Goal: Task Accomplishment & Management: Manage account settings

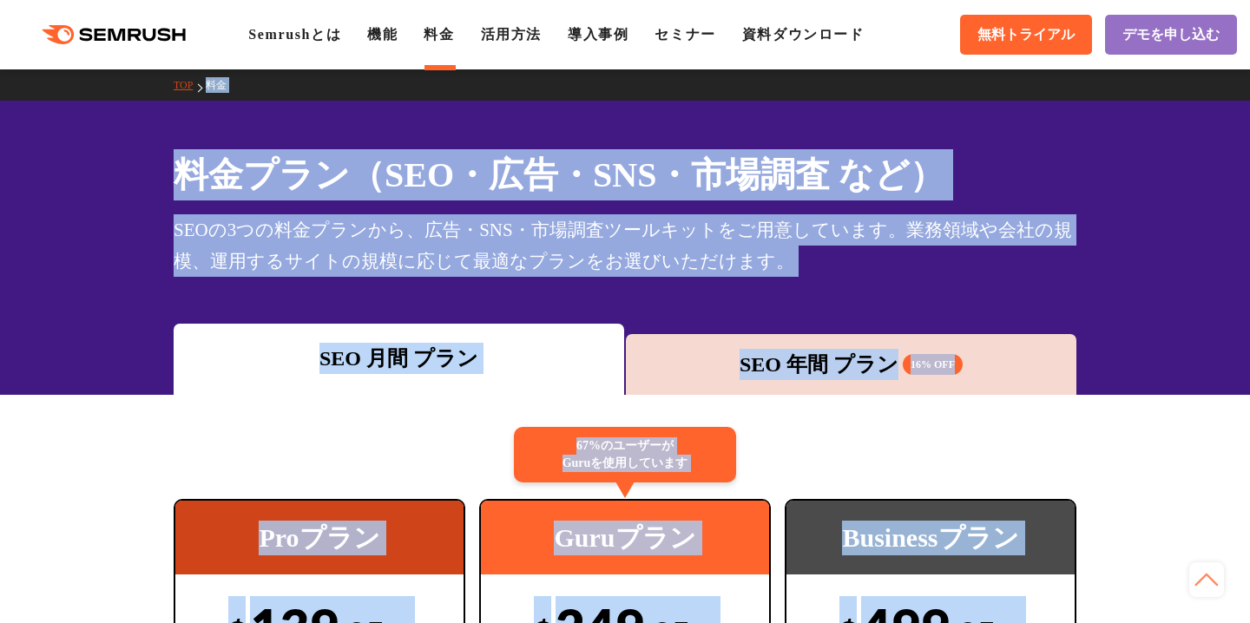
drag, startPoint x: 487, startPoint y: 209, endPoint x: 424, endPoint y: -89, distance: 305.0
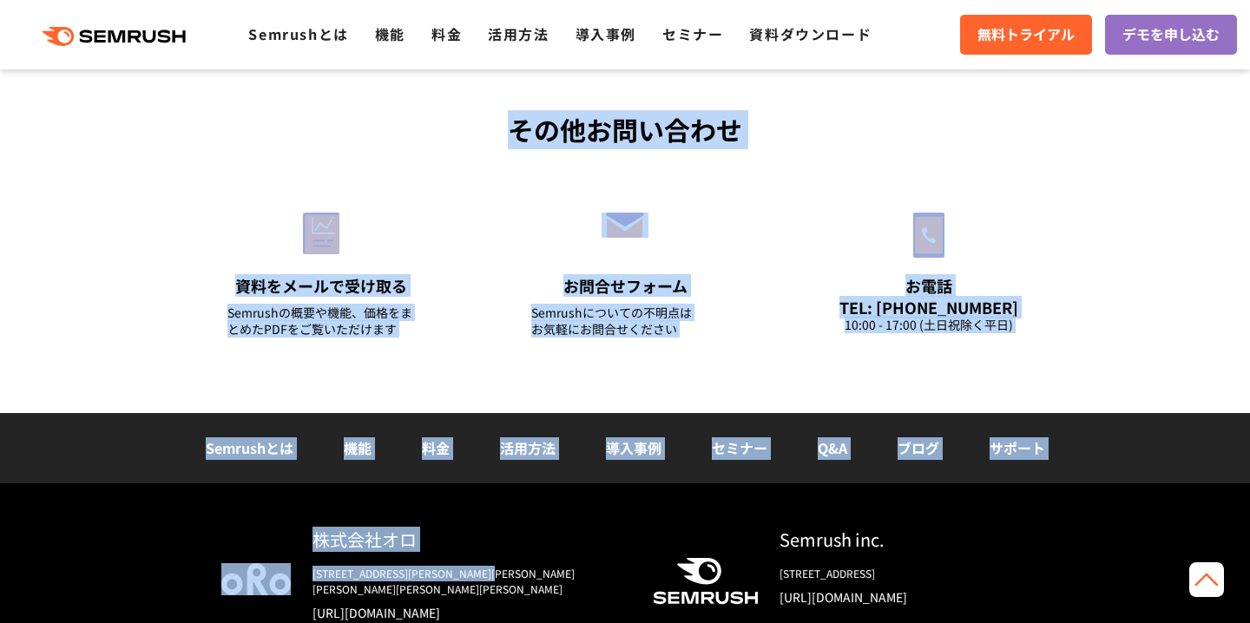
scroll to position [6137, 0]
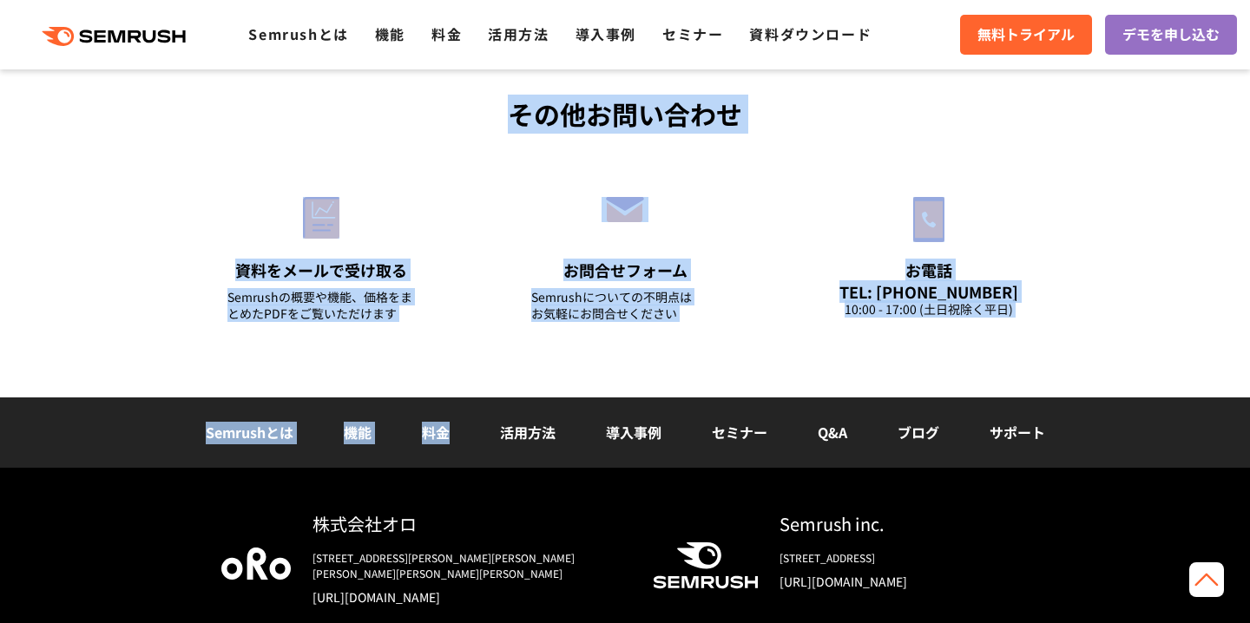
drag, startPoint x: 646, startPoint y: 246, endPoint x: 523, endPoint y: 414, distance: 207.9
click at [489, 339] on div "お問合せフォーム Semrushについての不明点は お気軽にお問合せください" at bounding box center [625, 252] width 304 height 184
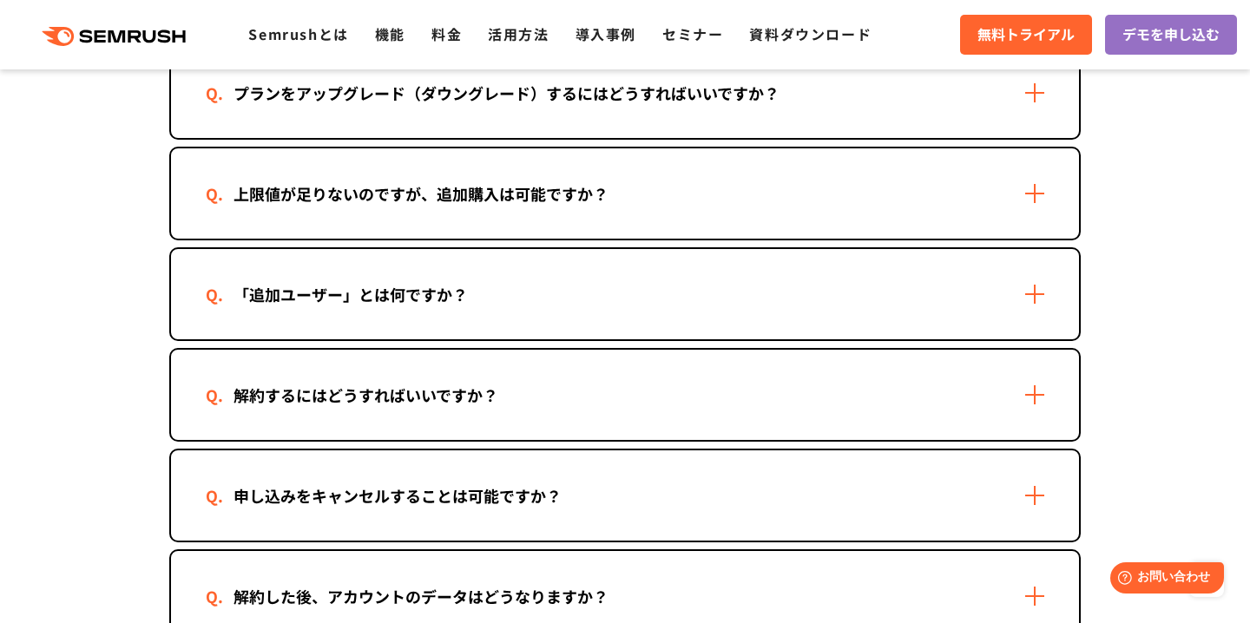
scroll to position [1388, 0]
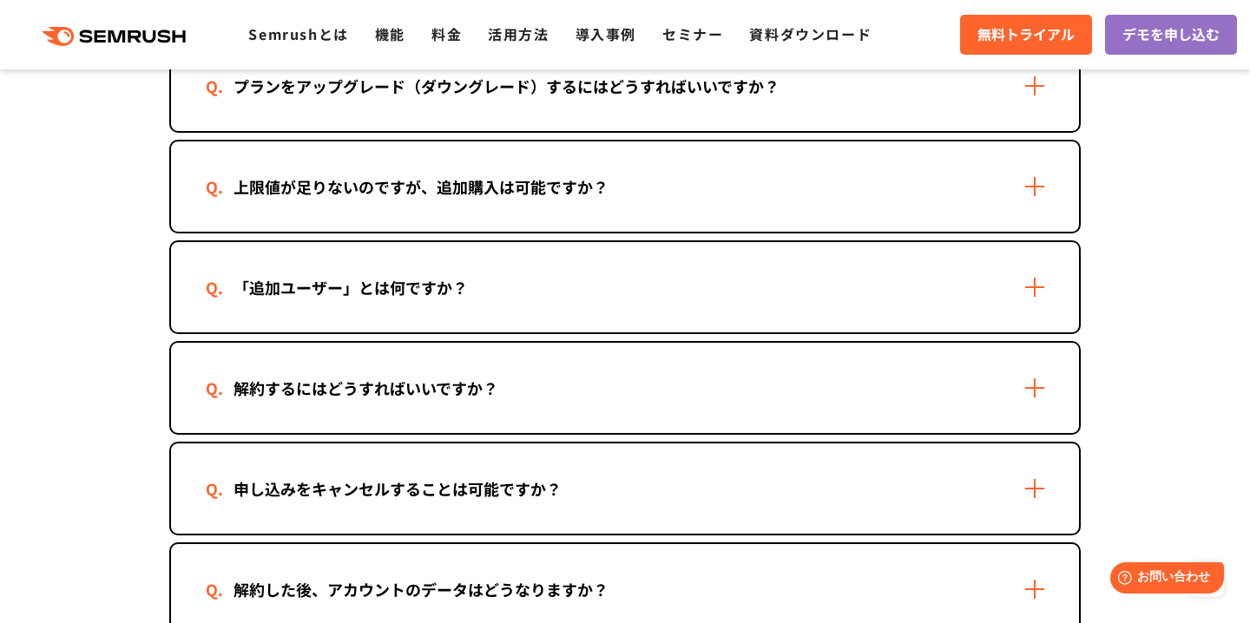
click at [356, 354] on div "解約するにはどうすればいいですか？" at bounding box center [625, 388] width 908 height 90
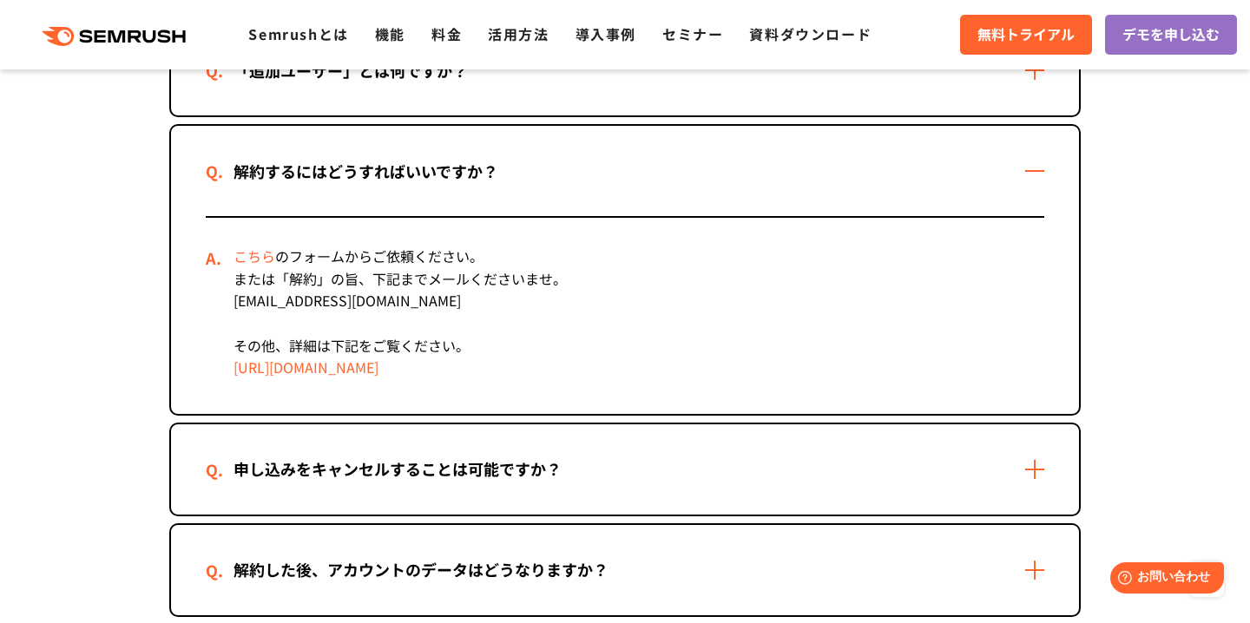
scroll to position [1631, 0]
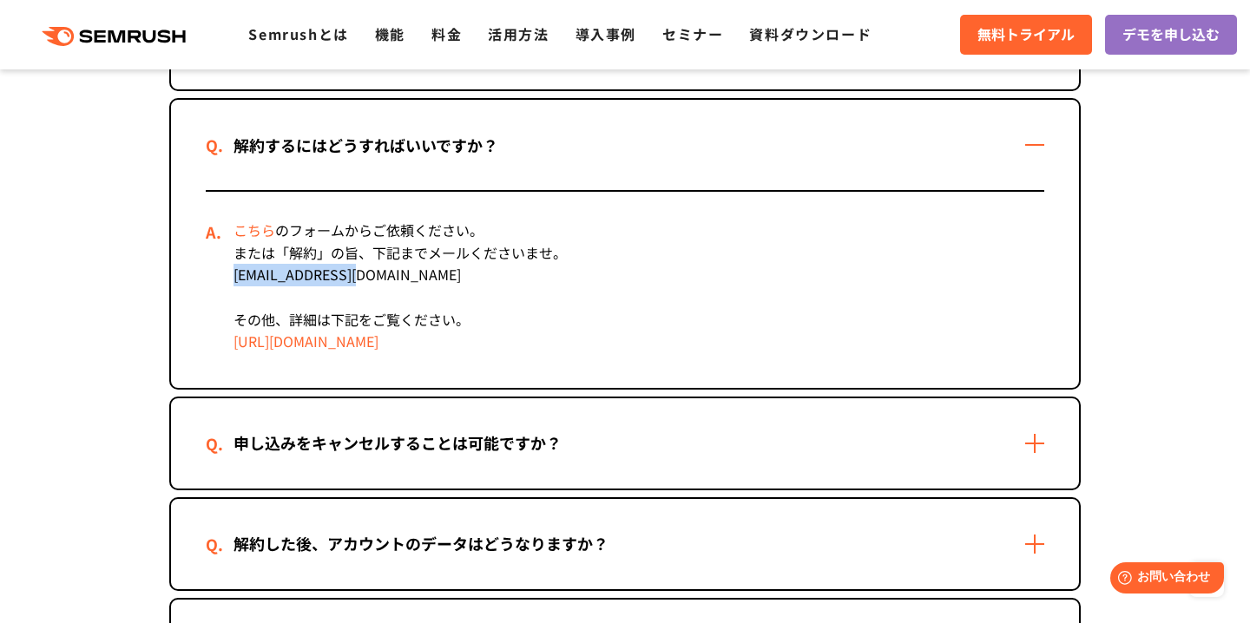
drag, startPoint x: 366, startPoint y: 279, endPoint x: 233, endPoint y: 275, distance: 132.8
click at [233, 275] on div "こちら のフォームからご依頼ください。 または「解約」の旨、下記までメールくださいませ。 [EMAIL_ADDRESS][DOMAIN_NAME] その他、詳…" at bounding box center [625, 290] width 838 height 196
click at [256, 229] on link "こちら" at bounding box center [254, 230] width 42 height 21
